Goal: Contribute content: Contribute content

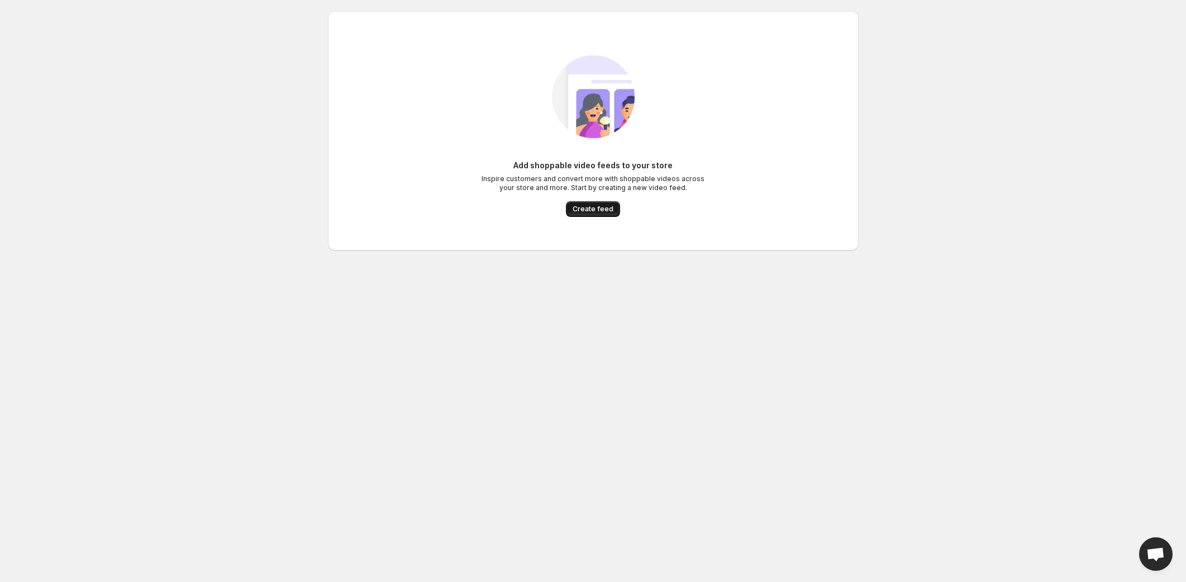
click at [587, 212] on span "Create feed" at bounding box center [593, 208] width 41 height 9
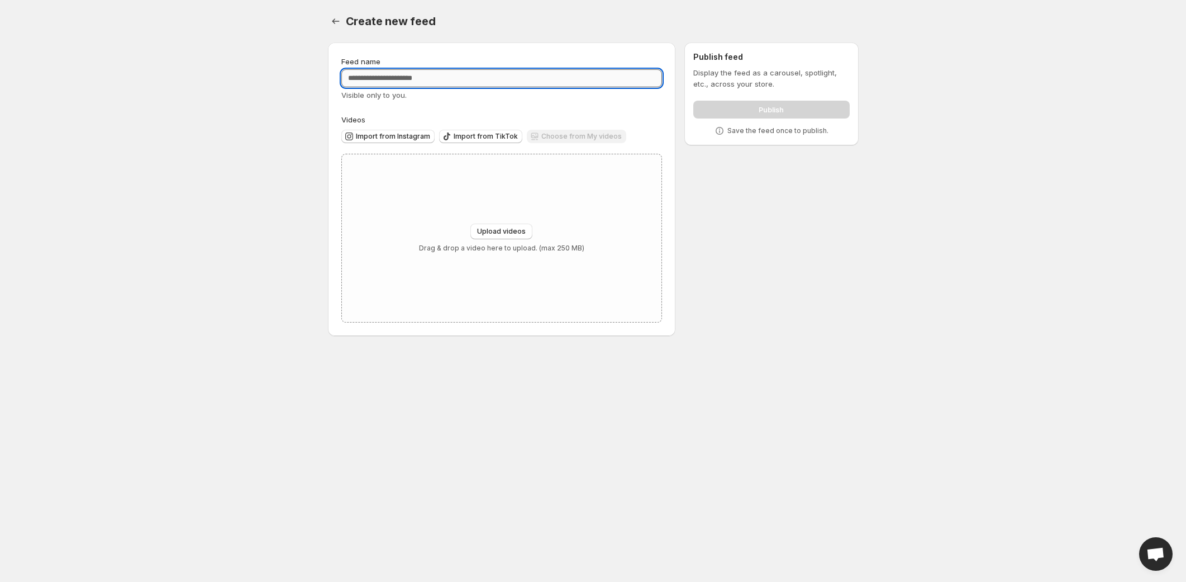
click at [398, 82] on input "Feed name" at bounding box center [501, 78] width 321 height 18
type input "**********"
click at [542, 223] on div "Upload videos Drag & drop a video here to upload. (max 250 MB)" at bounding box center [502, 238] width 320 height 168
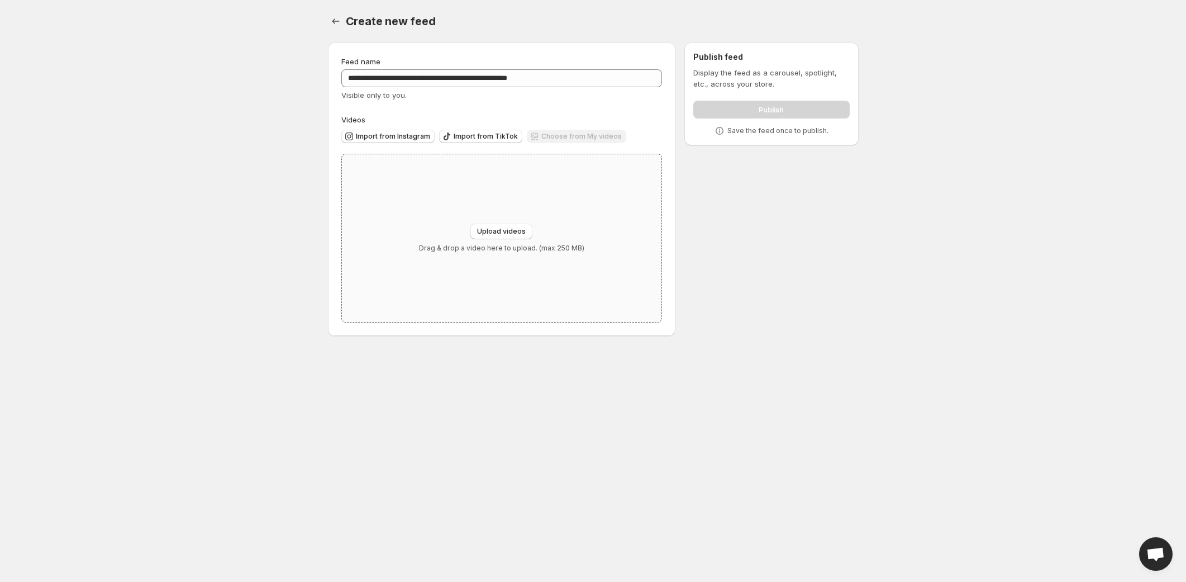
type input "**********"
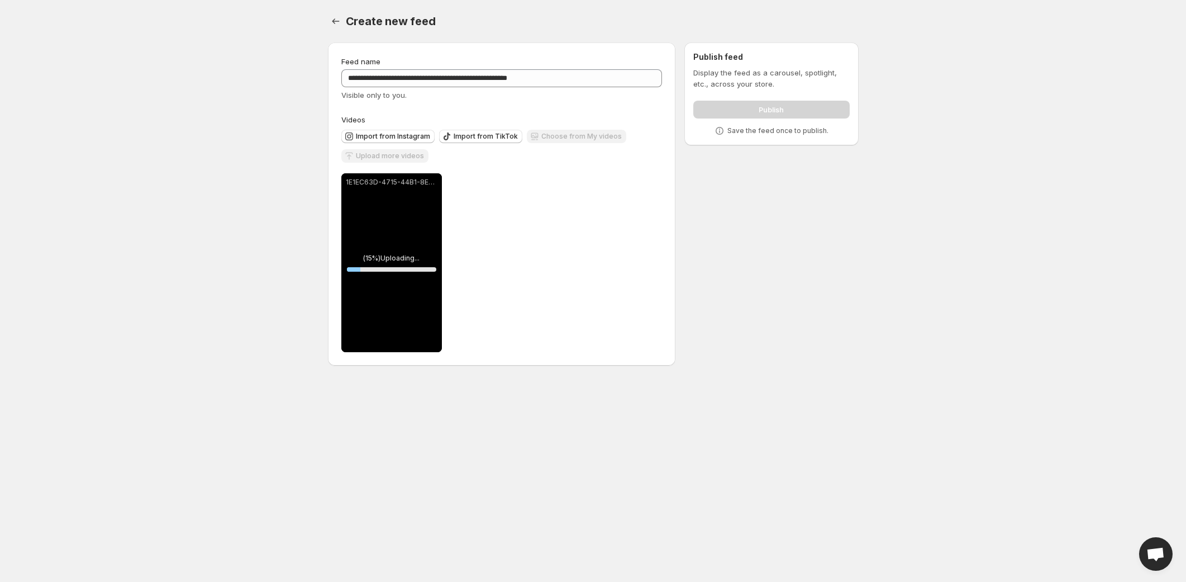
click at [709, 247] on div "**********" at bounding box center [589, 206] width 540 height 345
click at [981, 264] on body "**********" at bounding box center [593, 291] width 1186 height 582
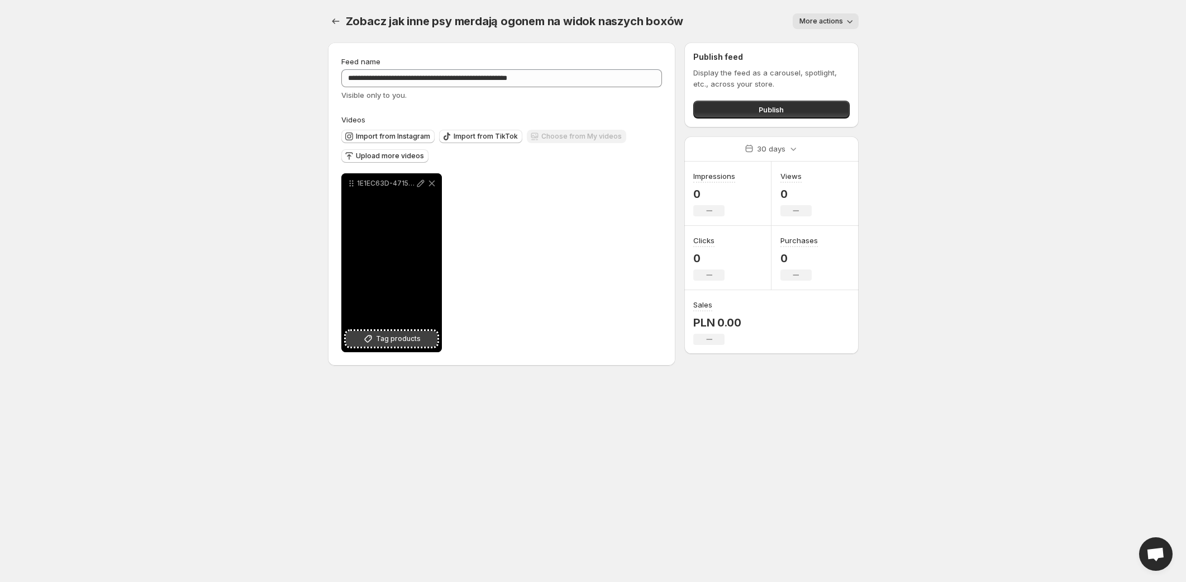
click at [391, 338] on span "Tag products" at bounding box center [398, 338] width 45 height 11
click at [375, 341] on button "Tag products" at bounding box center [392, 339] width 92 height 16
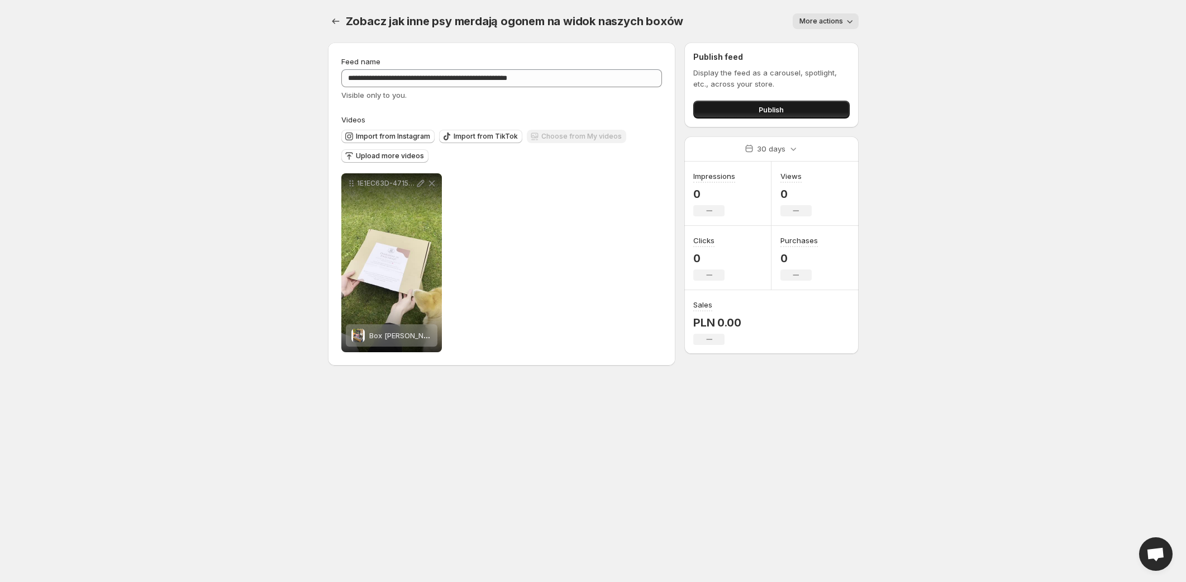
click at [745, 107] on button "Publish" at bounding box center [771, 110] width 156 height 18
click at [757, 109] on button "Publish" at bounding box center [771, 110] width 156 height 18
click at [398, 159] on span "Upload more videos" at bounding box center [390, 155] width 68 height 9
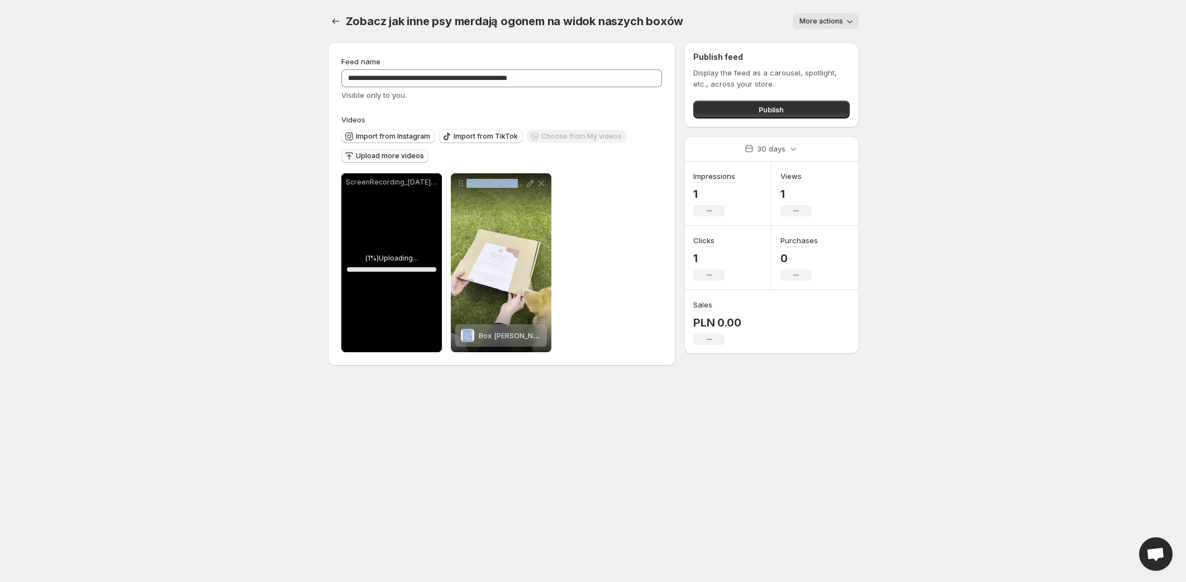
drag, startPoint x: 507, startPoint y: 273, endPoint x: 576, endPoint y: 258, distance: 70.4
click at [576, 258] on div "**********" at bounding box center [501, 262] width 321 height 179
click at [605, 259] on div "**********" at bounding box center [501, 262] width 321 height 179
click at [386, 341] on span "Tag products" at bounding box center [398, 338] width 45 height 11
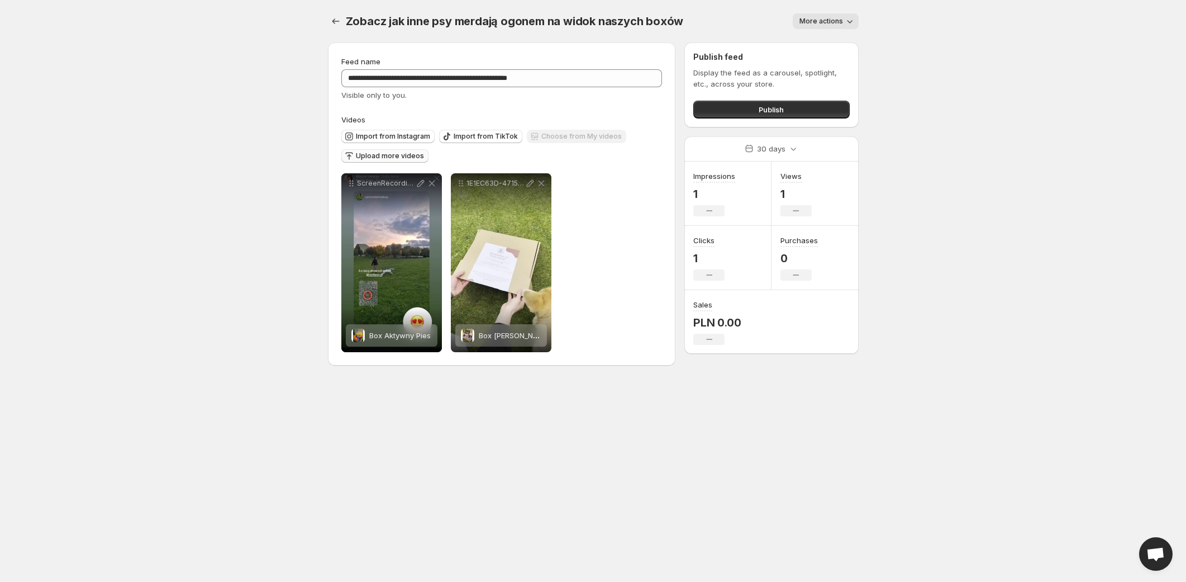
click at [401, 156] on span "Upload more videos" at bounding box center [390, 155] width 68 height 9
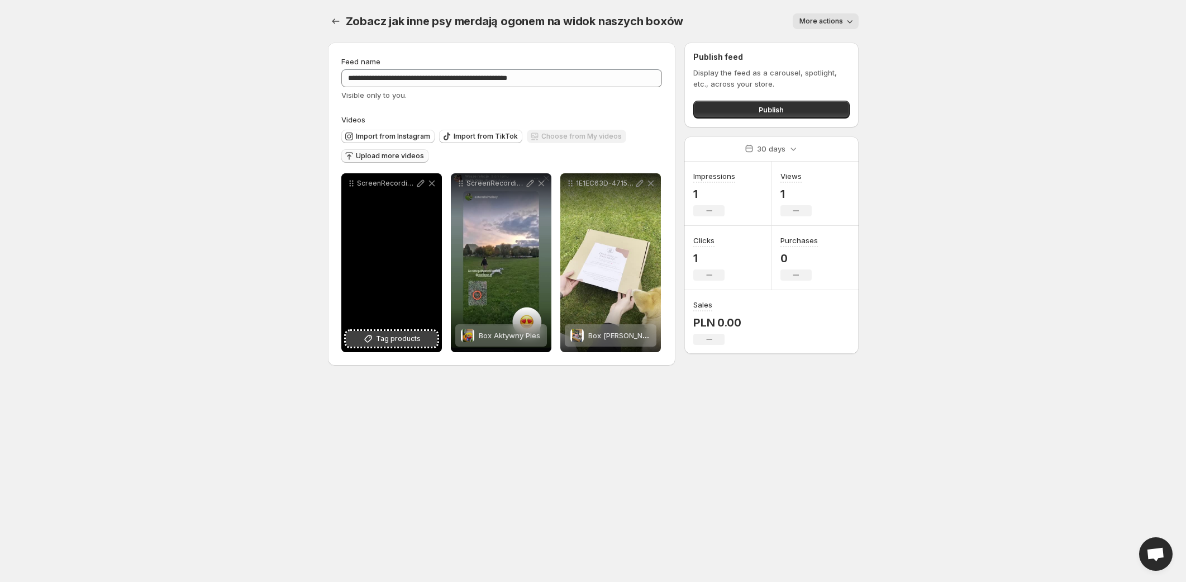
click at [399, 343] on span "Tag products" at bounding box center [398, 338] width 45 height 11
click at [403, 333] on span "Tag products" at bounding box center [398, 338] width 45 height 11
click at [420, 186] on icon at bounding box center [420, 183] width 11 height 11
click at [436, 183] on icon at bounding box center [431, 183] width 11 height 11
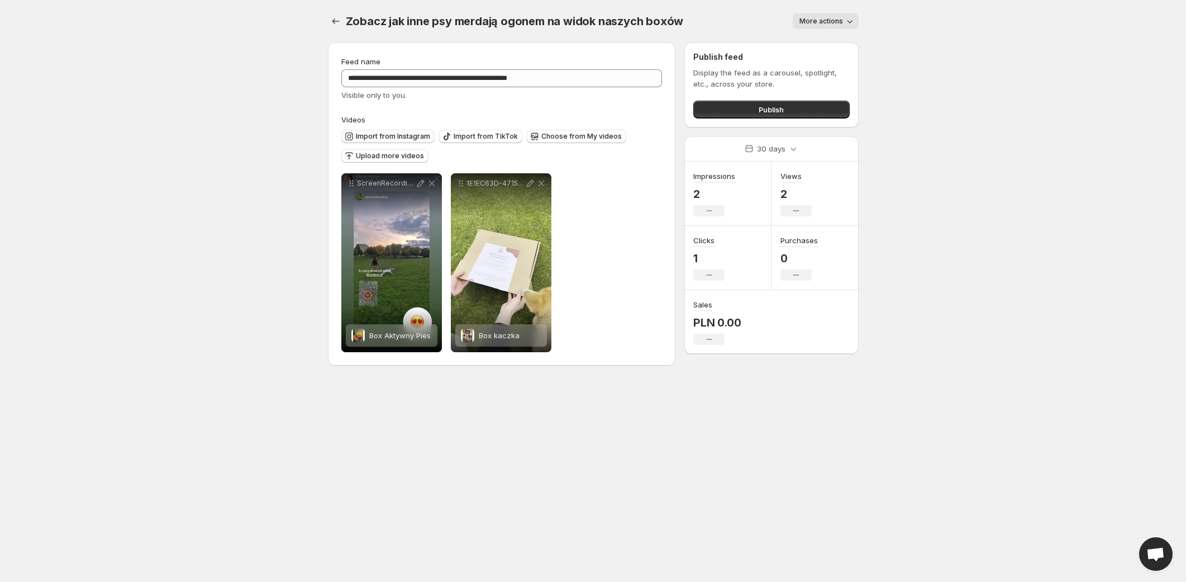
click at [384, 135] on span "Import from Instagram" at bounding box center [393, 136] width 74 height 9
click at [373, 160] on span "Upload more videos" at bounding box center [390, 155] width 68 height 9
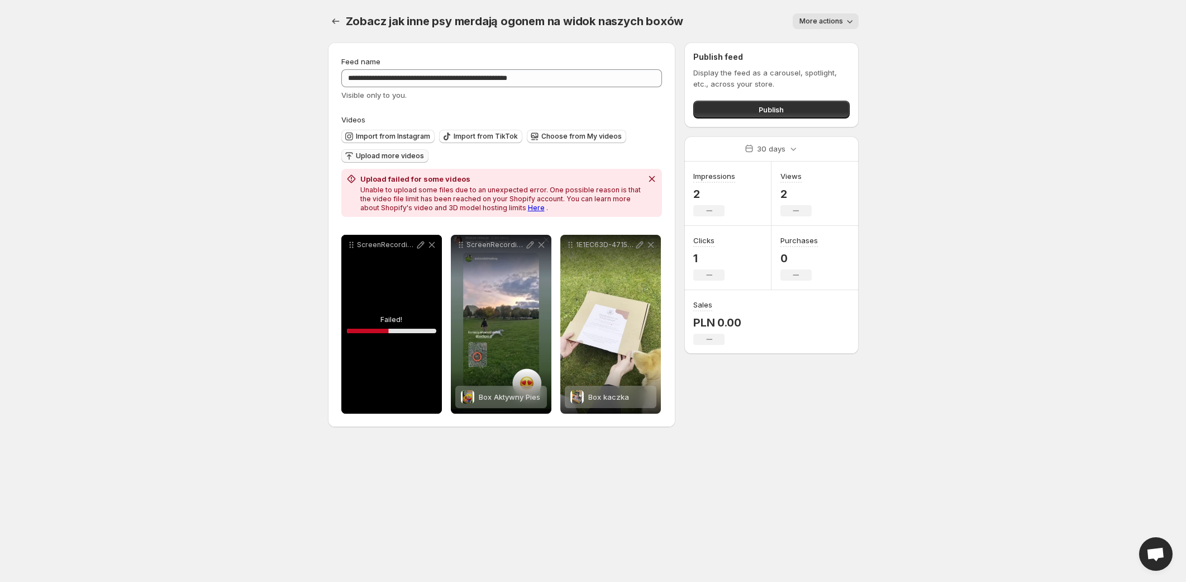
click at [528, 208] on link "Here" at bounding box center [536, 207] width 17 height 8
click at [435, 247] on icon at bounding box center [431, 244] width 11 height 11
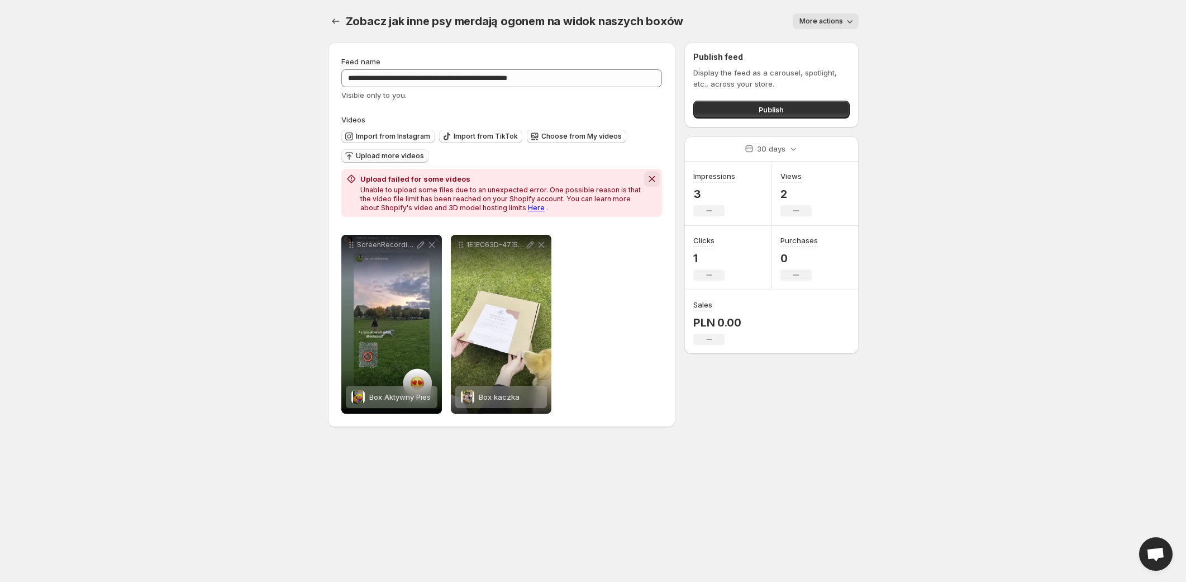
click at [652, 180] on icon "Dismiss notification" at bounding box center [651, 178] width 11 height 11
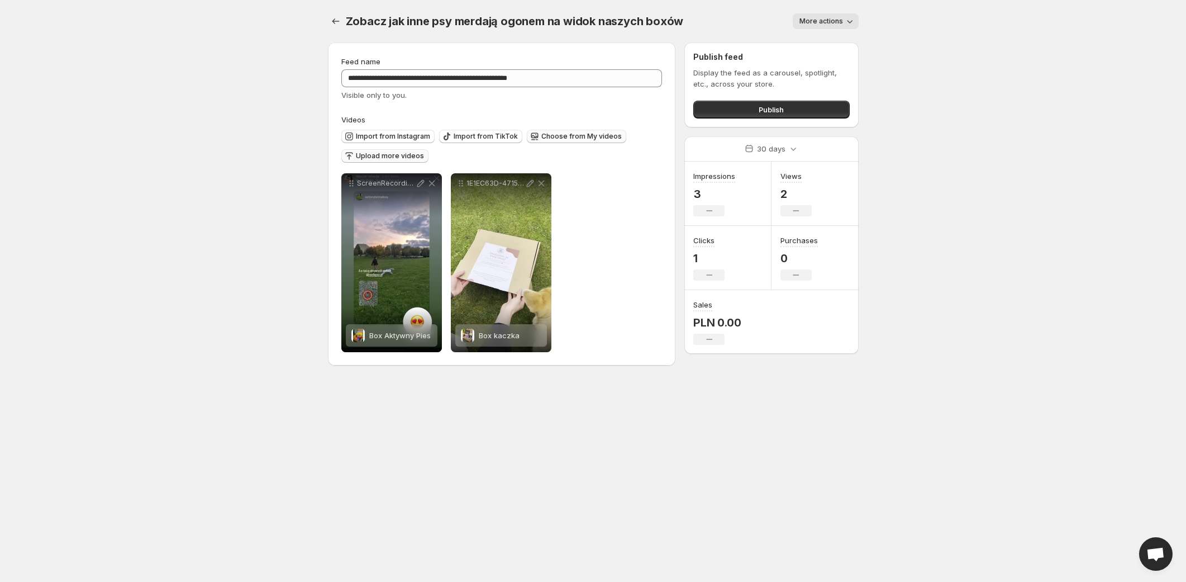
click at [583, 130] on button "Choose from My videos" at bounding box center [576, 136] width 99 height 13
click at [398, 153] on span "Upload more videos" at bounding box center [390, 155] width 68 height 9
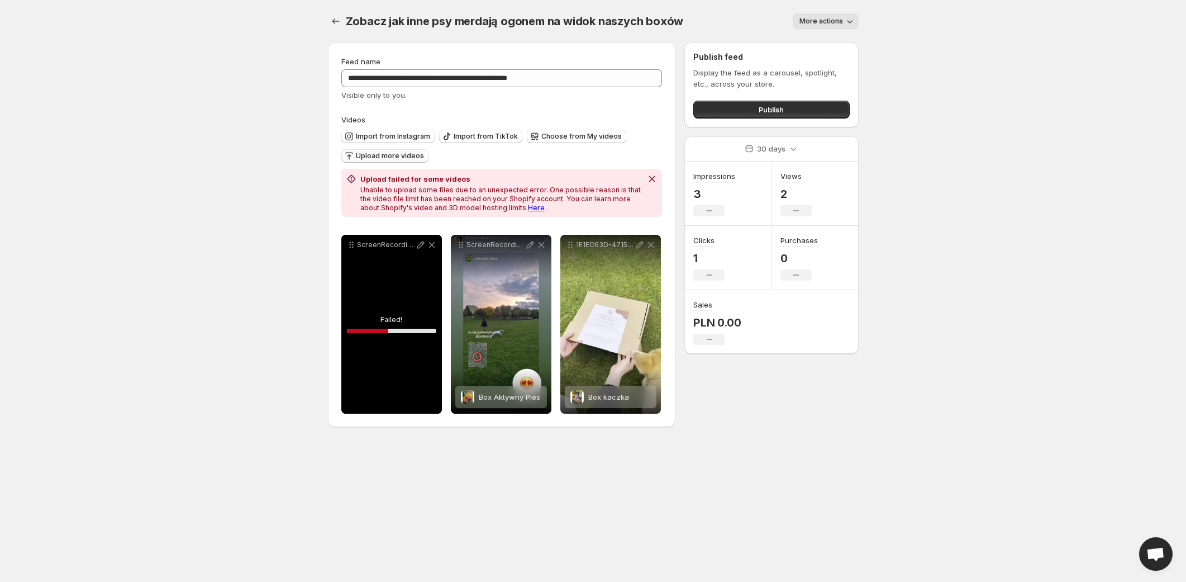
click at [430, 246] on icon at bounding box center [432, 245] width 6 height 6
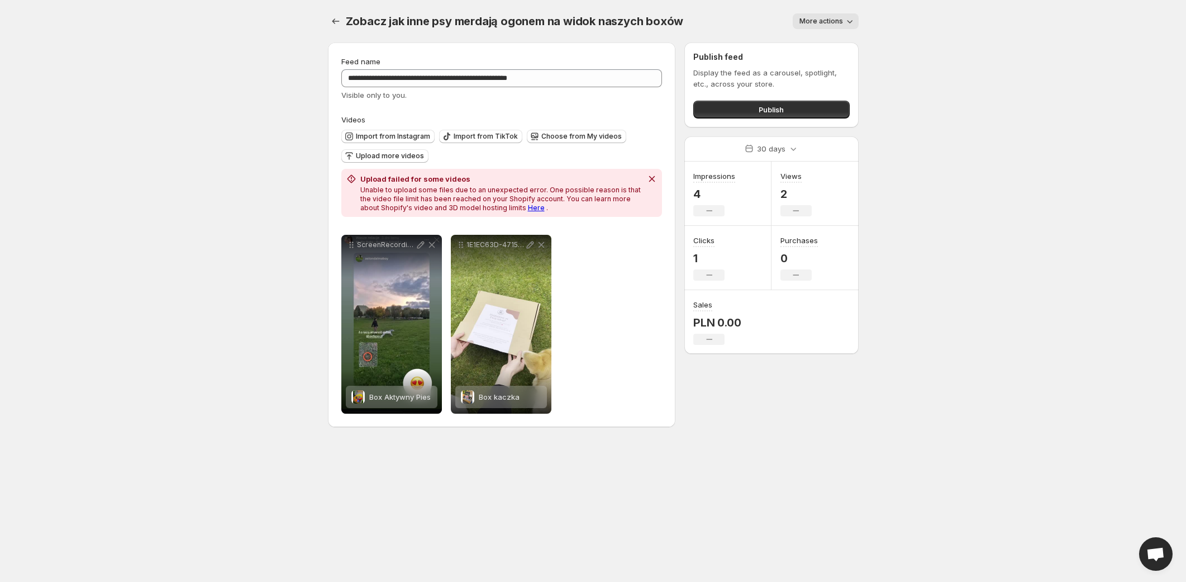
click at [528, 210] on link "Here" at bounding box center [536, 207] width 17 height 8
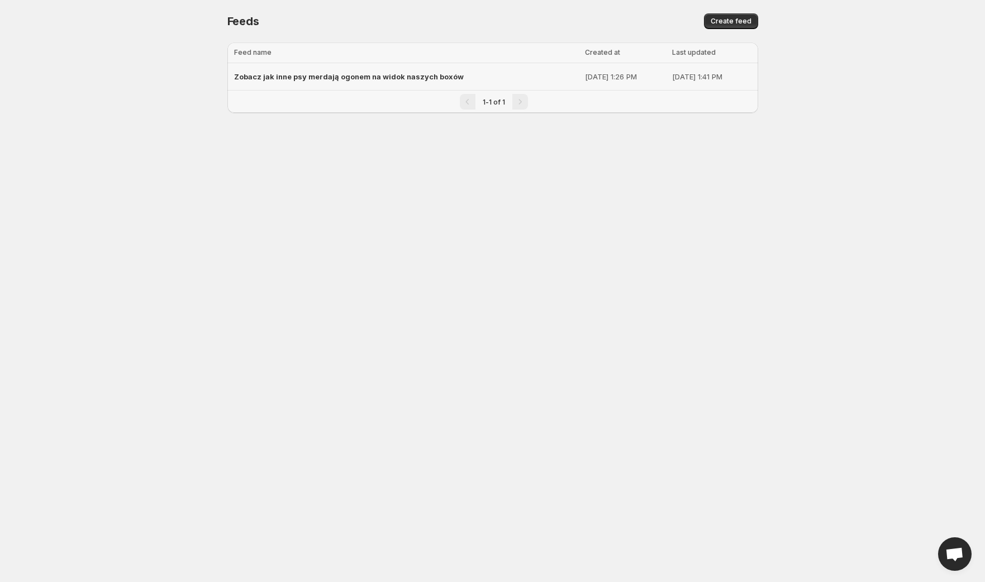
click at [387, 77] on span "Zobacz jak inne psy merdają ogonem na widok naszych boxów" at bounding box center [349, 76] width 230 height 9
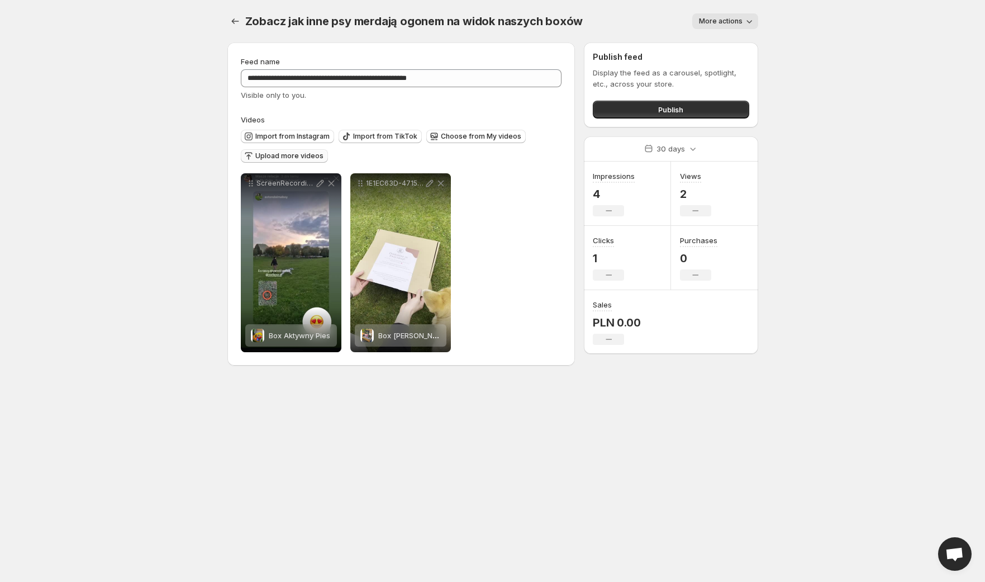
click at [279, 156] on span "Upload more videos" at bounding box center [289, 155] width 68 height 9
click at [312, 155] on span "Upload more videos" at bounding box center [289, 155] width 68 height 9
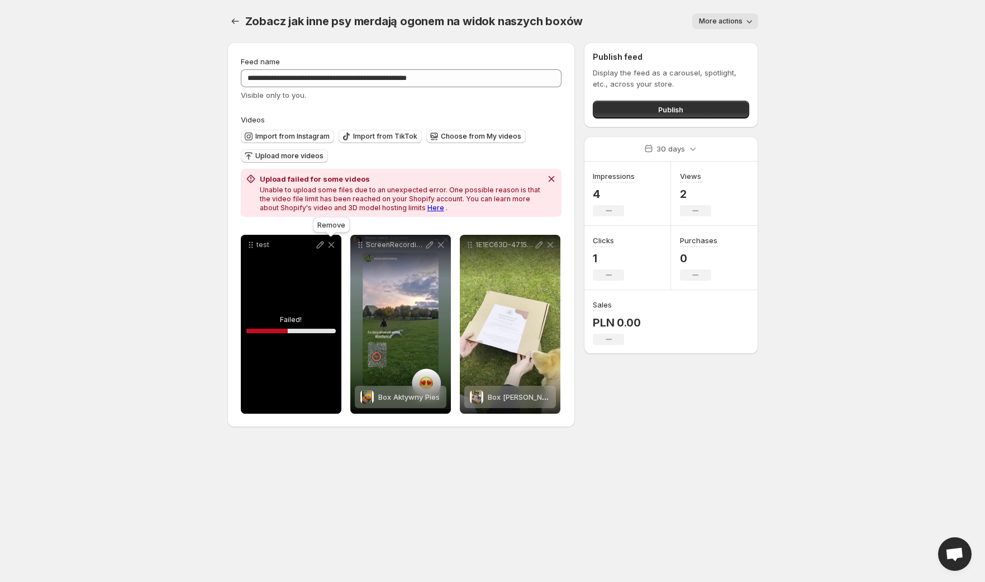
click at [332, 246] on icon at bounding box center [331, 244] width 11 height 11
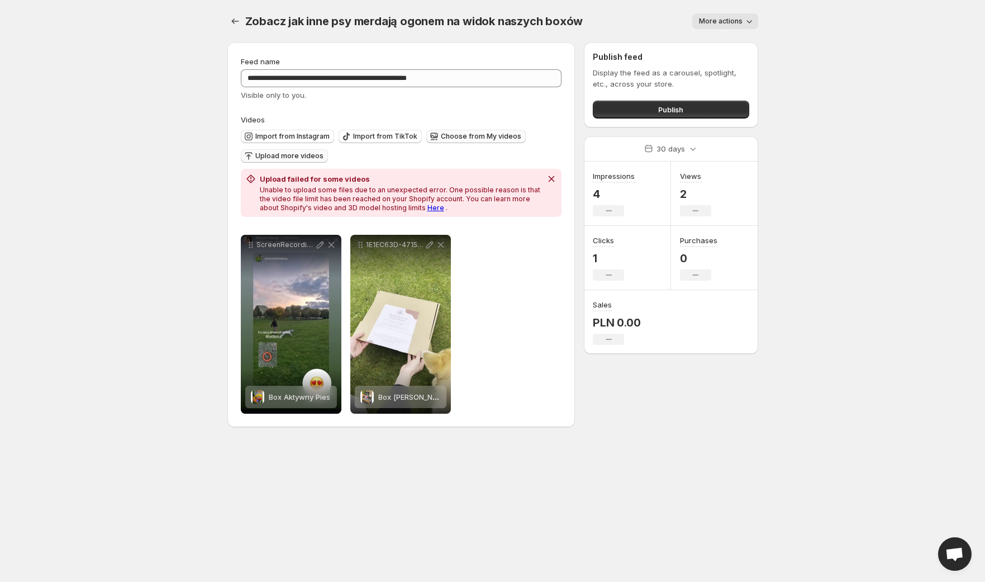
click at [467, 139] on span "Choose from My videos" at bounding box center [481, 136] width 80 height 9
click at [875, 136] on body "**********" at bounding box center [492, 291] width 985 height 582
click at [555, 180] on icon "Dismiss notification" at bounding box center [551, 178] width 11 height 11
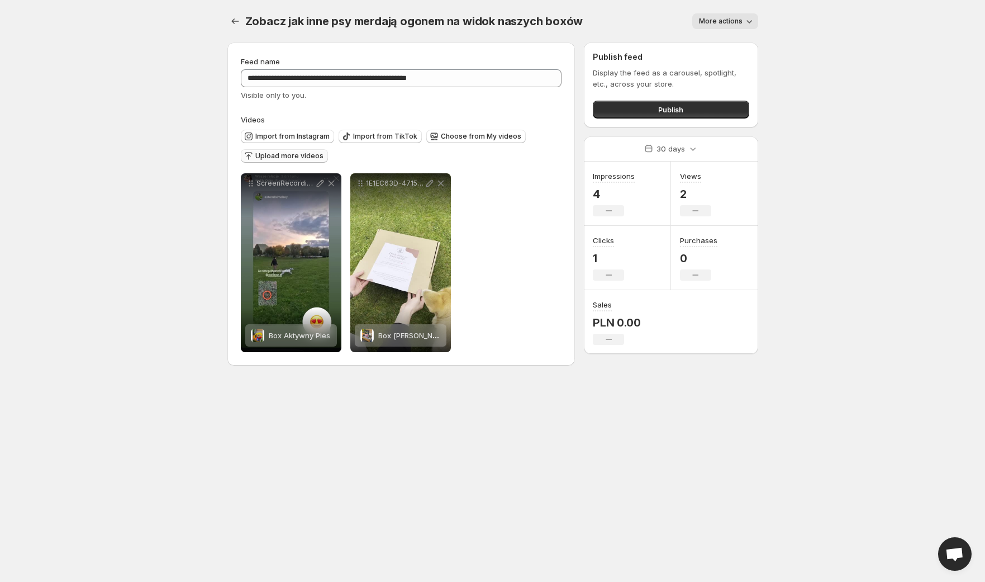
click at [157, 120] on body "**********" at bounding box center [492, 291] width 985 height 582
click at [50, 233] on body "**********" at bounding box center [492, 291] width 985 height 582
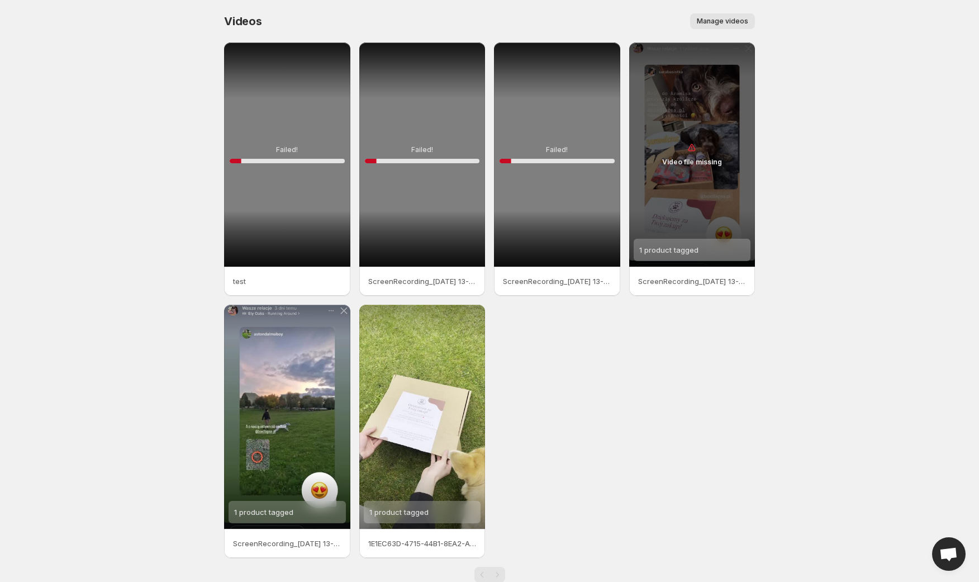
click at [740, 23] on span "Manage videos" at bounding box center [722, 21] width 51 height 9
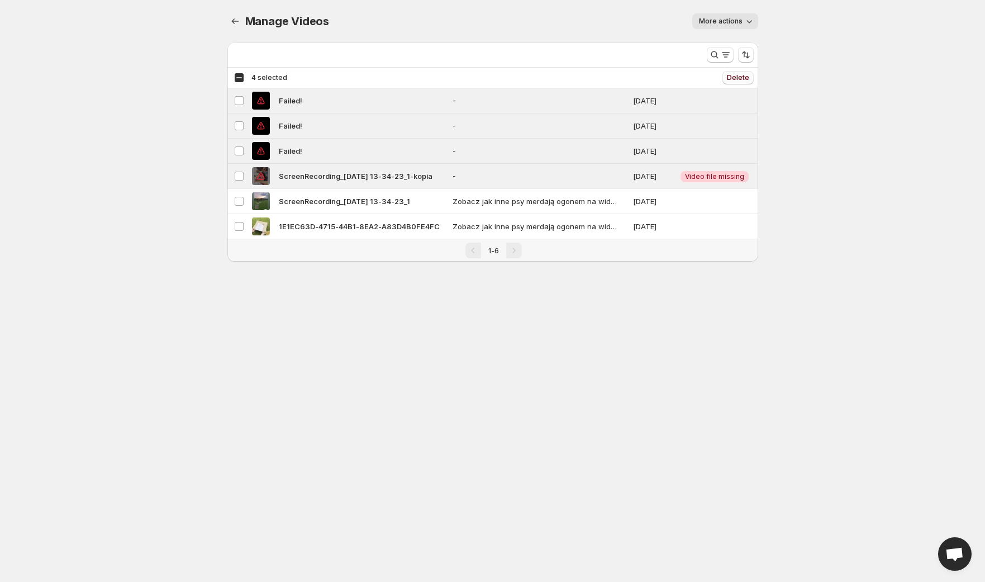
click at [744, 78] on span "Delete" at bounding box center [738, 77] width 22 height 9
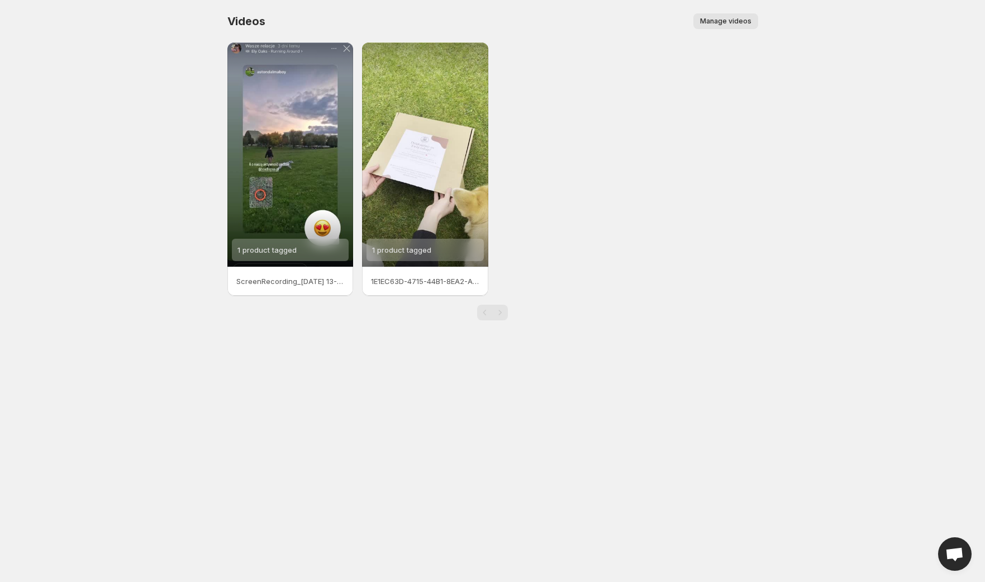
click at [732, 24] on span "Manage videos" at bounding box center [725, 21] width 51 height 9
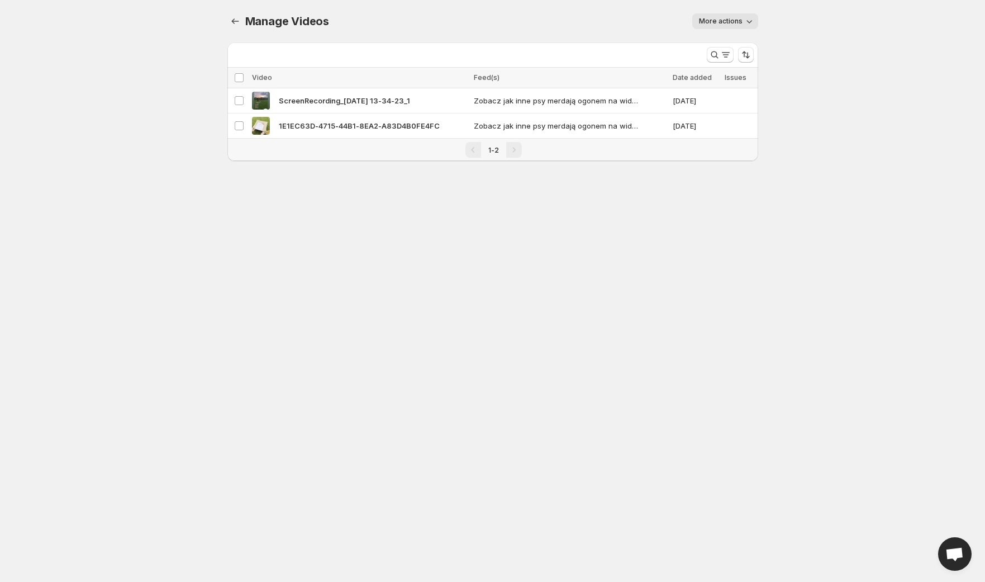
click at [722, 21] on span "More actions" at bounding box center [721, 21] width 44 height 9
drag, startPoint x: 122, startPoint y: 298, endPoint x: 94, endPoint y: 302, distance: 28.2
click at [122, 298] on body "Home Feeds Videos Subscription Settings Manage Videos. This page is ready Manag…" at bounding box center [492, 291] width 985 height 582
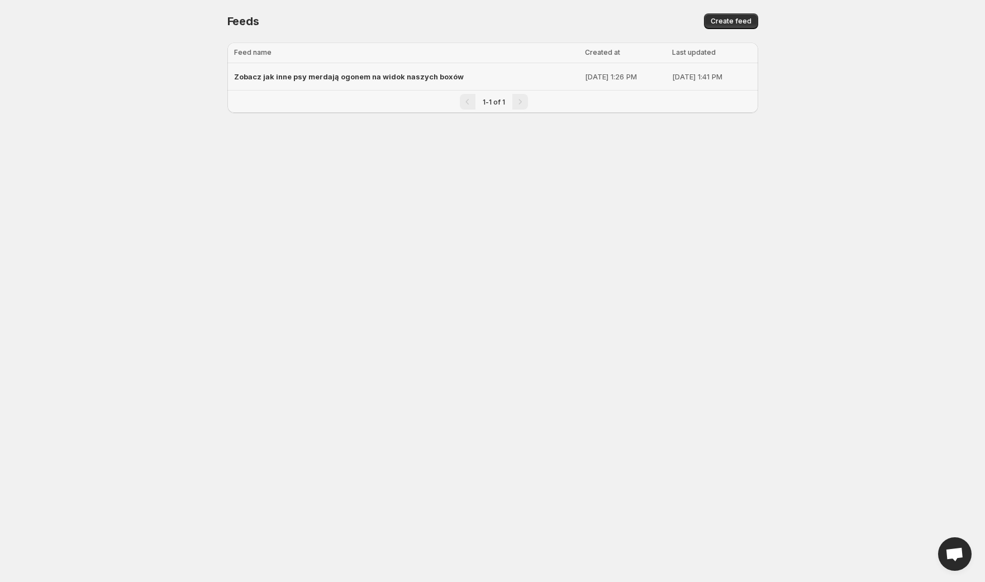
click at [476, 82] on div "Zobacz jak inne psy merdają ogonem na widok naszych boxów" at bounding box center [406, 76] width 345 height 20
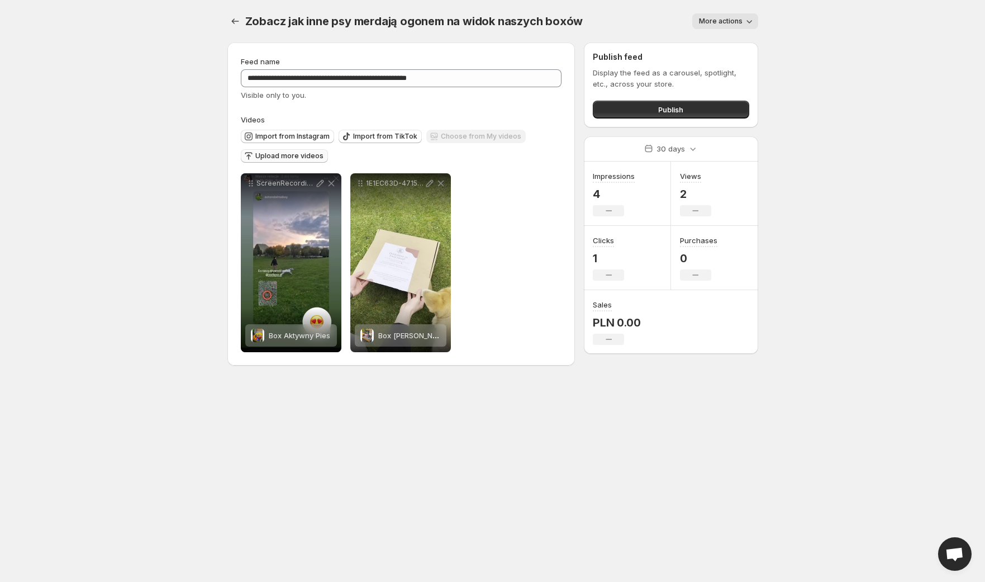
click at [284, 159] on span "Upload more videos" at bounding box center [289, 155] width 68 height 9
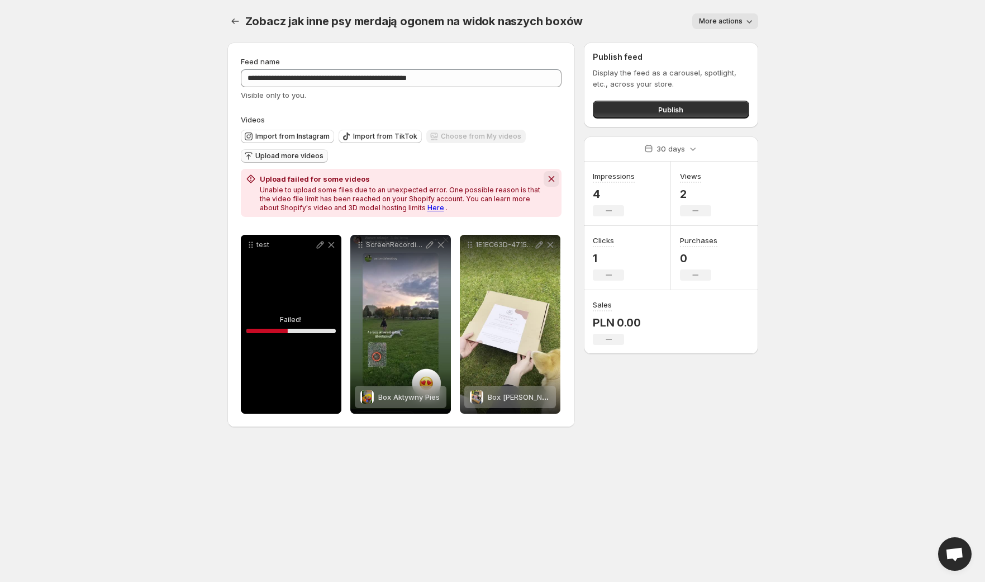
click at [554, 178] on icon "Dismiss notification" at bounding box center [551, 178] width 11 height 11
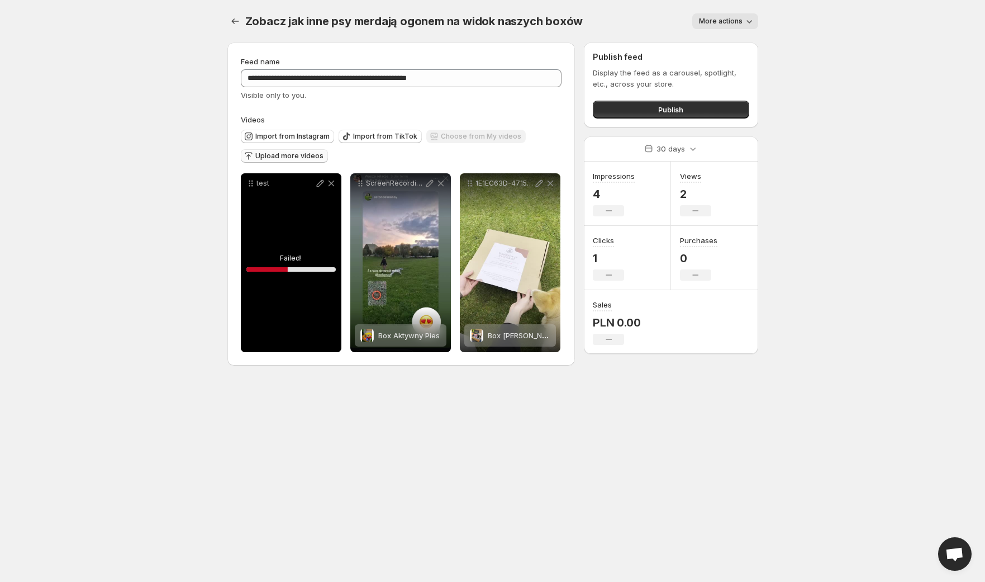
click at [332, 189] on div "test" at bounding box center [291, 183] width 101 height 20
click at [332, 187] on icon at bounding box center [331, 183] width 11 height 11
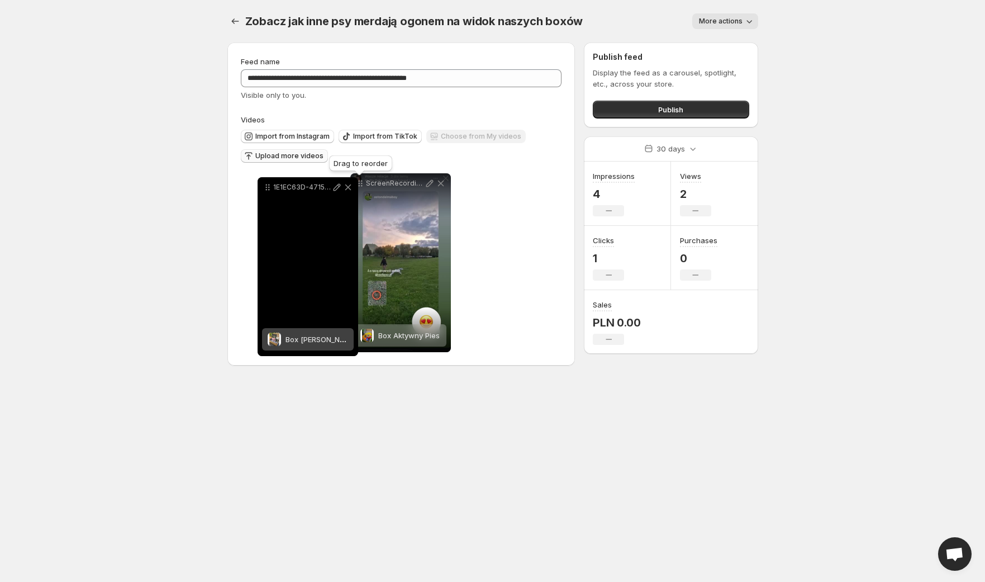
drag, startPoint x: 362, startPoint y: 183, endPoint x: 269, endPoint y: 187, distance: 92.8
click at [269, 187] on icon at bounding box center [267, 187] width 11 height 11
